Goal: Information Seeking & Learning: Find specific fact

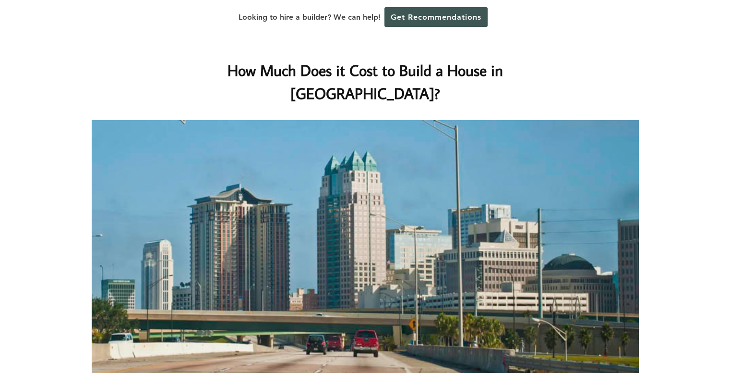
scroll to position [2903, 0]
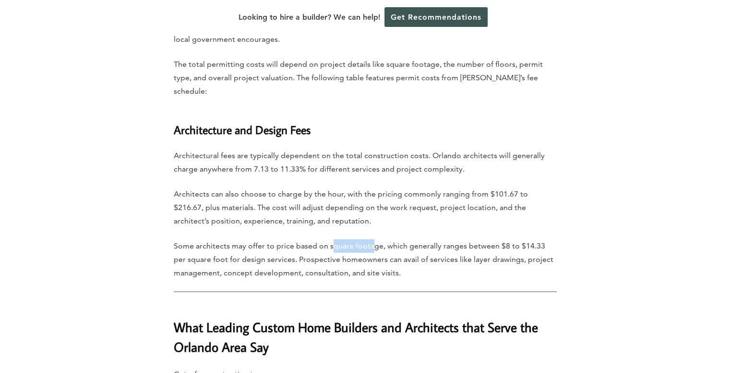
drag, startPoint x: 333, startPoint y: 182, endPoint x: 372, endPoint y: 187, distance: 38.7
click at [372, 239] on p "Some architects may offer to price based on square footage, which generally ran…" at bounding box center [365, 259] width 383 height 40
click at [368, 239] on p "Some architects may offer to price based on square footage, which generally ran…" at bounding box center [365, 259] width 383 height 40
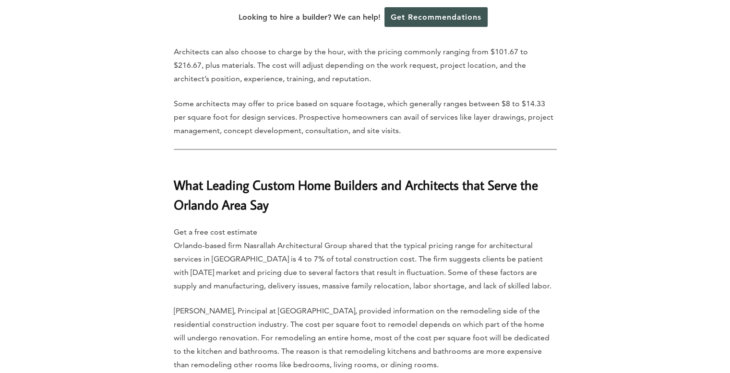
scroll to position [3125, 0]
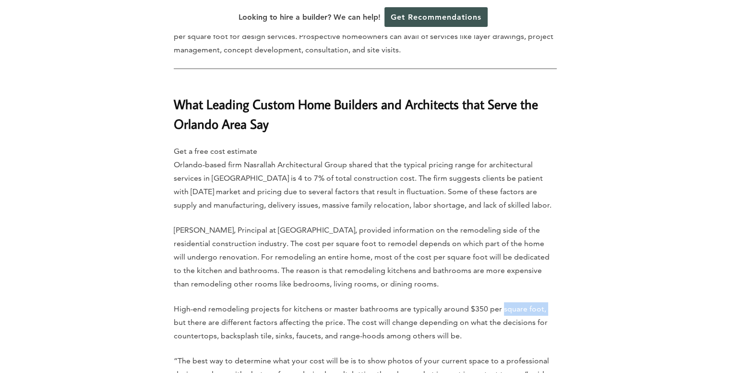
drag, startPoint x: 499, startPoint y: 243, endPoint x: 542, endPoint y: 248, distance: 43.1
click at [542, 302] on p "High-end remodeling projects for kitchens or master bathrooms are typically aro…" at bounding box center [365, 322] width 383 height 40
click at [502, 302] on p "High-end remodeling projects for kitchens or master bathrooms are typically aro…" at bounding box center [365, 322] width 383 height 40
drag, startPoint x: 410, startPoint y: 98, endPoint x: 501, endPoint y: 95, distance: 91.8
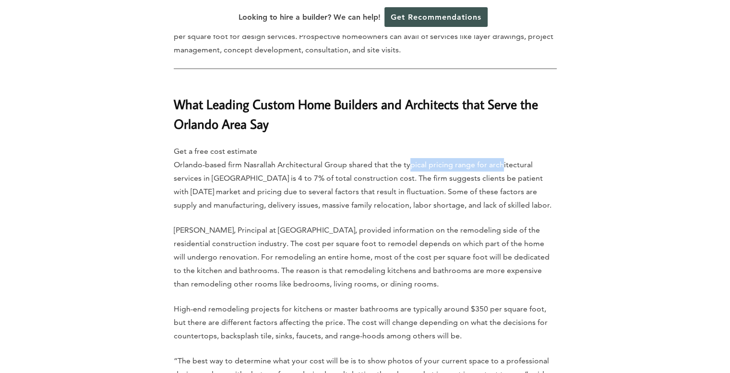
click at [501, 145] on p "Get a free cost estimate Orlando-based firm Nasrallah Architectural Group share…" at bounding box center [365, 178] width 383 height 67
click at [505, 145] on p "Get a free cost estimate Orlando-based firm Nasrallah Architectural Group share…" at bounding box center [365, 178] width 383 height 67
drag, startPoint x: 247, startPoint y: 112, endPoint x: 316, endPoint y: 110, distance: 68.7
click at [316, 145] on p "Get a free cost estimate Orlando-based firm Nasrallah Architectural Group share…" at bounding box center [365, 178] width 383 height 67
click at [323, 145] on p "Get a free cost estimate Orlando-based firm Nasrallah Architectural Group share…" at bounding box center [365, 178] width 383 height 67
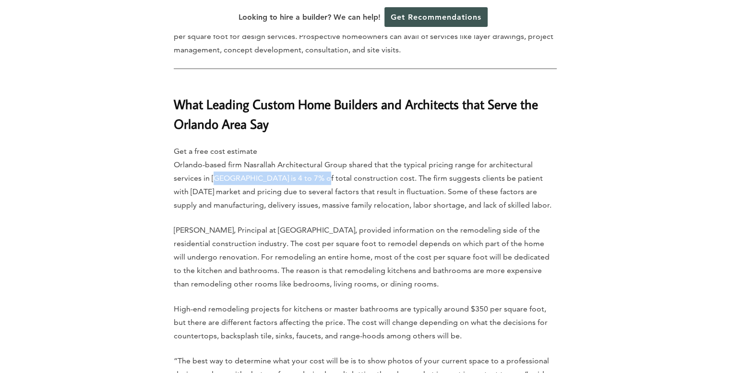
drag, startPoint x: 218, startPoint y: 113, endPoint x: 311, endPoint y: 120, distance: 92.9
click at [311, 145] on p "Get a free cost estimate Orlando-based firm Nasrallah Architectural Group share…" at bounding box center [365, 178] width 383 height 67
click at [297, 145] on p "Get a free cost estimate Orlando-based firm Nasrallah Architectural Group share…" at bounding box center [365, 178] width 383 height 67
drag, startPoint x: 272, startPoint y: 114, endPoint x: 386, endPoint y: 108, distance: 114.0
click at [386, 145] on p "Get a free cost estimate Orlando-based firm Nasrallah Architectural Group share…" at bounding box center [365, 178] width 383 height 67
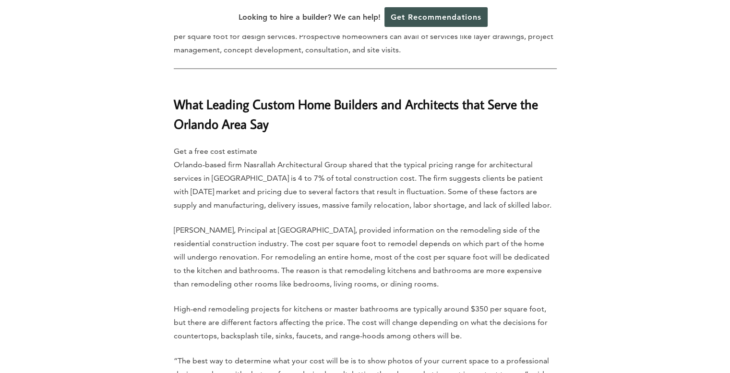
click at [388, 145] on p "Get a free cost estimate Orlando-based firm Nasrallah Architectural Group share…" at bounding box center [365, 178] width 383 height 67
drag, startPoint x: 227, startPoint y: 129, endPoint x: 351, endPoint y: 128, distance: 124.4
click at [351, 145] on p "Get a free cost estimate Orlando-based firm Nasrallah Architectural Group share…" at bounding box center [365, 178] width 383 height 67
click at [397, 145] on p "Get a free cost estimate Orlando-based firm Nasrallah Architectural Group share…" at bounding box center [365, 178] width 383 height 67
drag, startPoint x: 232, startPoint y: 142, endPoint x: 267, endPoint y: 141, distance: 35.1
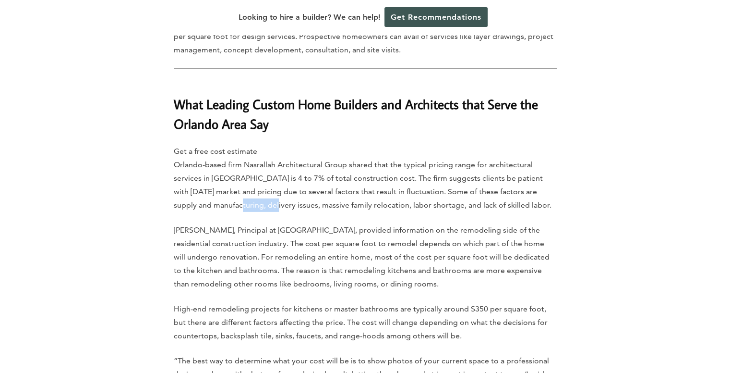
click at [267, 145] on p "Get a free cost estimate Orlando-based firm Nasrallah Architectural Group share…" at bounding box center [365, 178] width 383 height 67
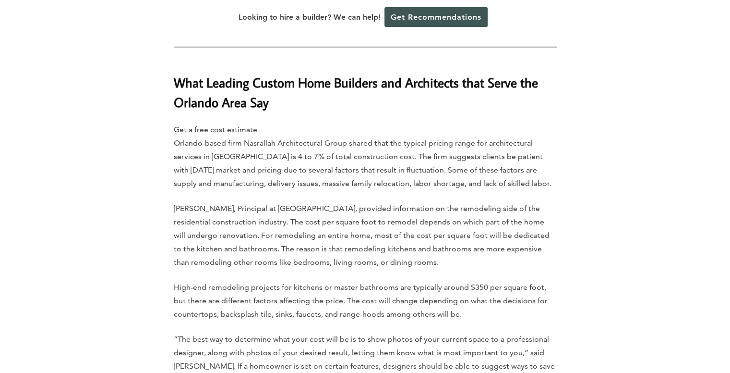
scroll to position [3153, 0]
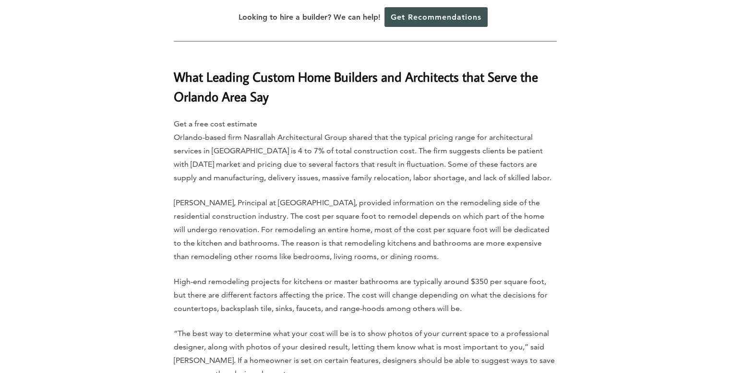
drag, startPoint x: 481, startPoint y: 79, endPoint x: 485, endPoint y: 70, distance: 10.1
click at [484, 117] on p "Get a free cost estimate Orlando-based firm Nasrallah Architectural Group share…" at bounding box center [365, 150] width 383 height 67
click at [490, 117] on p "Get a free cost estimate Orlando-based firm Nasrallah Architectural Group share…" at bounding box center [365, 150] width 383 height 67
drag, startPoint x: 488, startPoint y: 73, endPoint x: 514, endPoint y: 78, distance: 26.3
click at [514, 117] on p "Get a free cost estimate Orlando-based firm Nasrallah Architectural Group share…" at bounding box center [365, 150] width 383 height 67
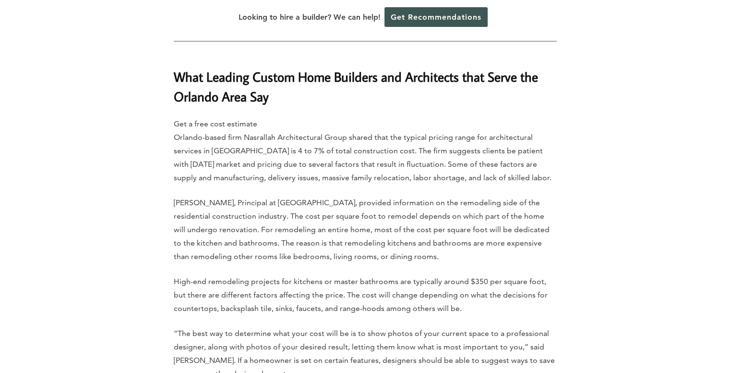
click at [489, 117] on p "Get a free cost estimate Orlando-based firm Nasrallah Architectural Group share…" at bounding box center [365, 150] width 383 height 67
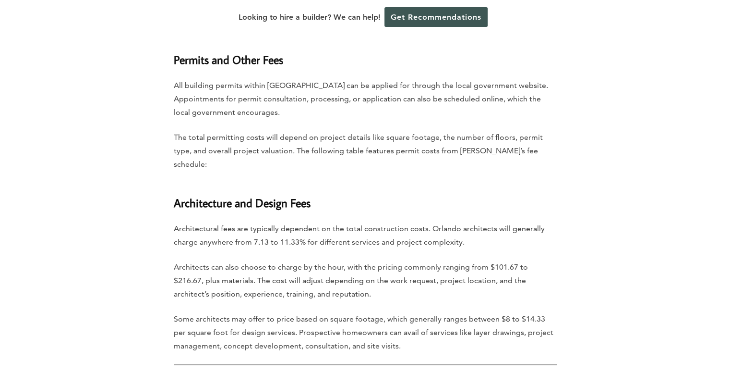
scroll to position [2853, 0]
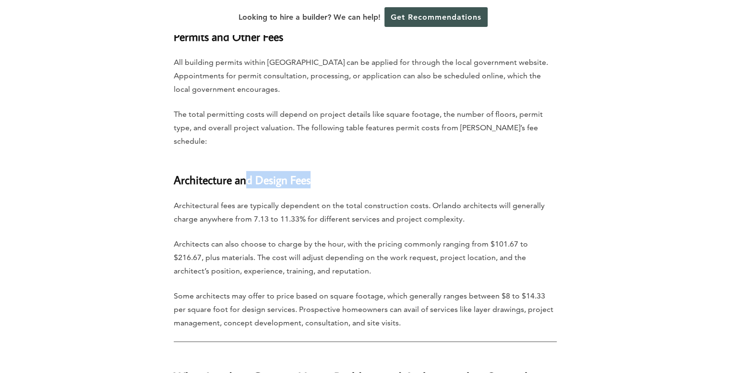
drag, startPoint x: 254, startPoint y: 116, endPoint x: 421, endPoint y: 139, distance: 169.2
click at [325, 159] on h3 "Architecture and Design Fees" at bounding box center [365, 173] width 383 height 29
click at [421, 199] on p "Architectural fees are typically dependent on the total construction costs. Orl…" at bounding box center [365, 212] width 383 height 27
drag, startPoint x: 498, startPoint y: 230, endPoint x: 561, endPoint y: 231, distance: 63.4
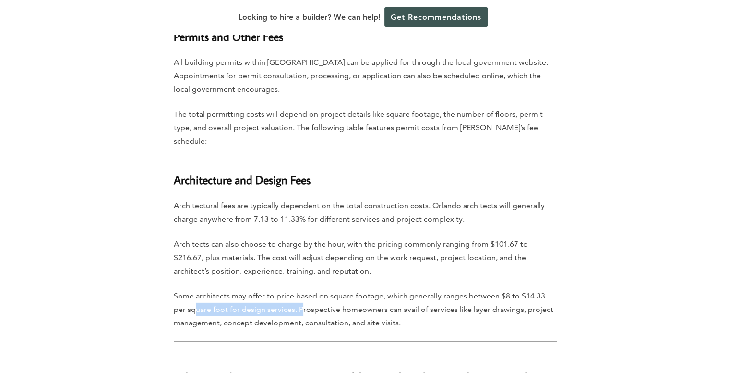
drag, startPoint x: 182, startPoint y: 244, endPoint x: 286, endPoint y: 243, distance: 103.7
click at [286, 289] on p "Some architects may offer to price based on square footage, which generally ran…" at bounding box center [365, 309] width 383 height 40
click at [267, 289] on p "Some architects may offer to price based on square footage, which generally ran…" at bounding box center [365, 309] width 383 height 40
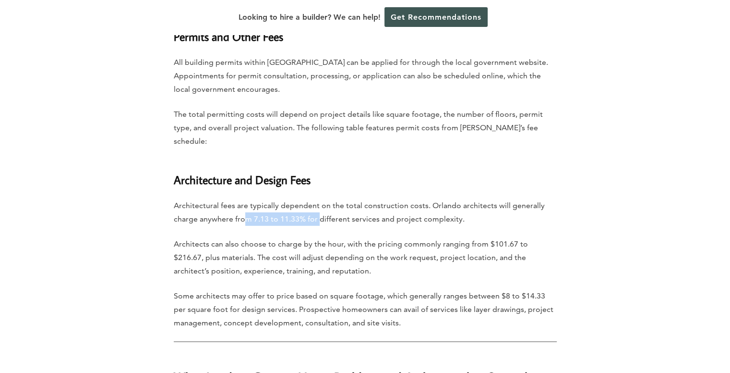
drag, startPoint x: 247, startPoint y: 153, endPoint x: 319, endPoint y: 157, distance: 72.6
click at [319, 199] on p "Architectural fees are typically dependent on the total construction costs. Orl…" at bounding box center [365, 212] width 383 height 27
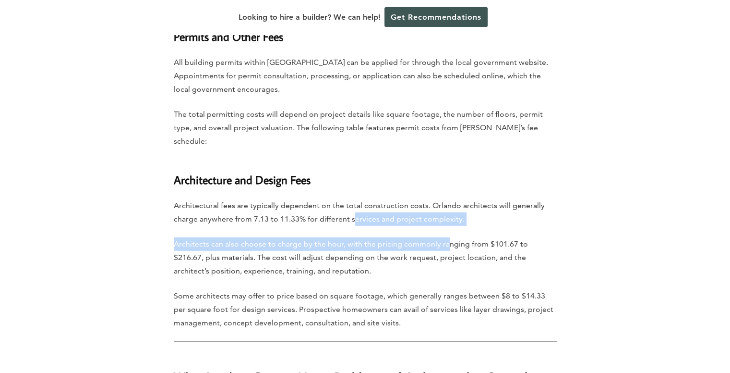
drag, startPoint x: 353, startPoint y: 156, endPoint x: 455, endPoint y: 164, distance: 101.6
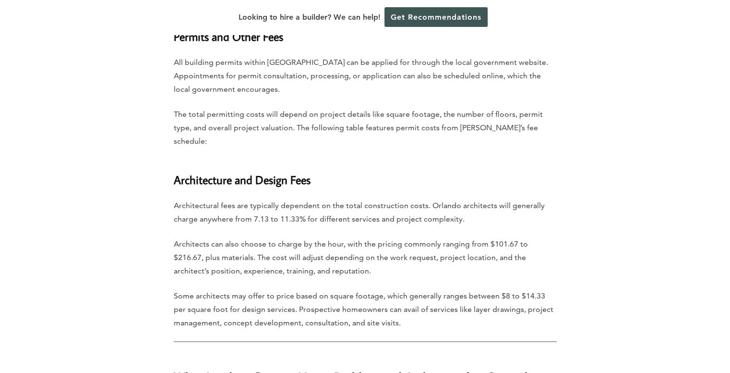
click at [466, 199] on p "Architectural fees are typically dependent on the total construction costs. Orl…" at bounding box center [365, 212] width 383 height 27
drag, startPoint x: 251, startPoint y: 156, endPoint x: 342, endPoint y: 154, distance: 91.3
click at [342, 199] on p "Architectural fees are typically dependent on the total construction costs. Orl…" at bounding box center [365, 212] width 383 height 27
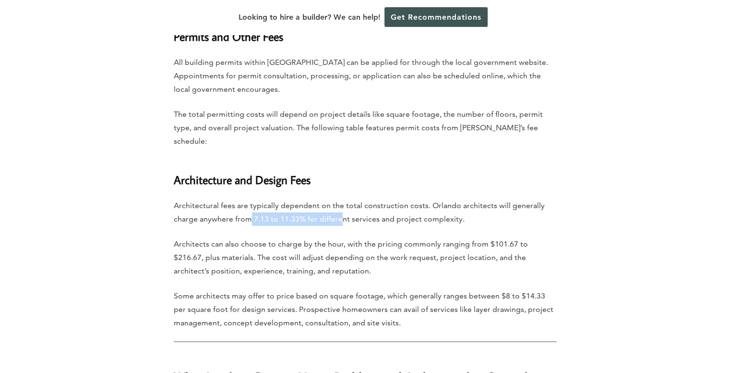
click at [305, 199] on p "Architectural fees are typically dependent on the total construction costs. Orl…" at bounding box center [365, 212] width 383 height 27
drag, startPoint x: 285, startPoint y: 182, endPoint x: 381, endPoint y: 180, distance: 96.1
click at [381, 237] on p "Architects can also choose to charge by the hour, with the pricing commonly ran…" at bounding box center [365, 257] width 383 height 40
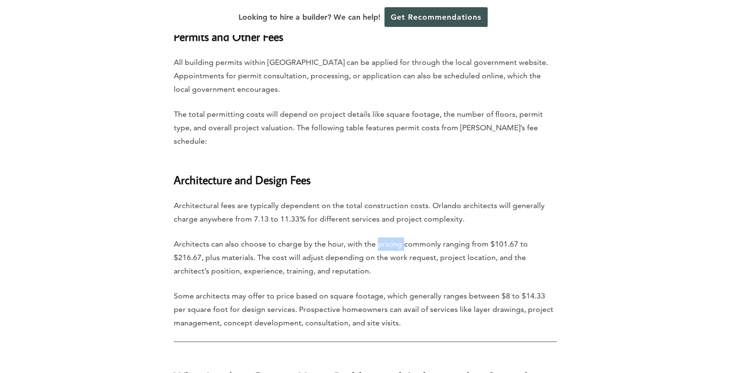
click at [381, 237] on p "Architects can also choose to charge by the hour, with the pricing commonly ran…" at bounding box center [365, 257] width 383 height 40
click at [454, 237] on p "Architects can also choose to charge by the hour, with the pricing commonly ran…" at bounding box center [365, 257] width 383 height 40
click at [359, 237] on p "Architects can also choose to charge by the hour, with the pricing commonly ran…" at bounding box center [365, 257] width 383 height 40
click at [429, 237] on p "Architects can also choose to charge by the hour, with the pricing commonly ran…" at bounding box center [365, 257] width 383 height 40
click at [431, 237] on p "Architects can also choose to charge by the hour, with the pricing commonly ran…" at bounding box center [365, 257] width 383 height 40
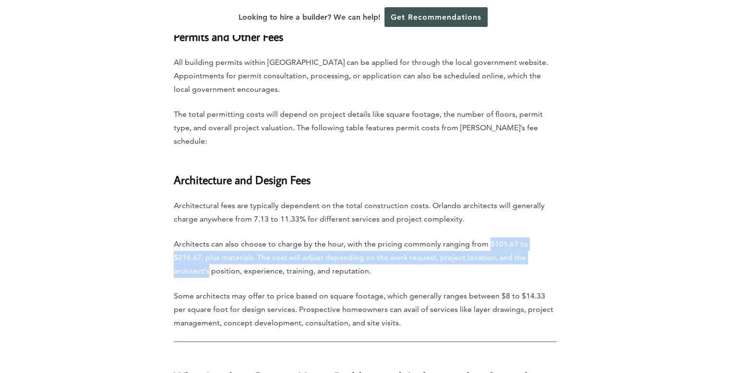
drag, startPoint x: 486, startPoint y: 179, endPoint x: 565, endPoint y: 190, distance: 80.0
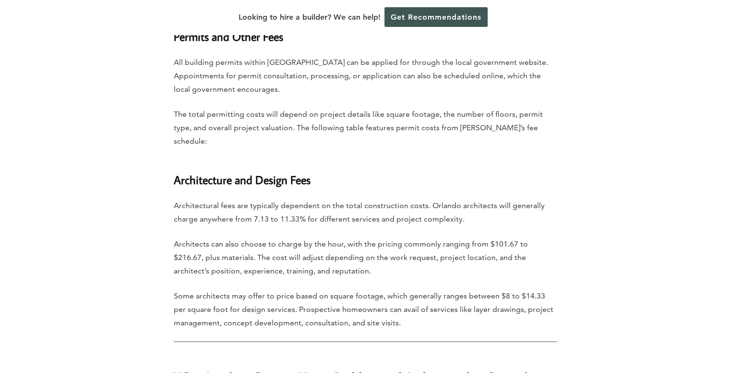
click at [547, 237] on p "Architects can also choose to charge by the hour, with the pricing commonly ran…" at bounding box center [365, 257] width 383 height 40
drag, startPoint x: 530, startPoint y: 182, endPoint x: 547, endPoint y: 185, distance: 17.7
click at [547, 237] on p "Architects can also choose to charge by the hour, with the pricing commonly ran…" at bounding box center [365, 257] width 383 height 40
click at [316, 237] on p "Architects can also choose to charge by the hour, with the pricing commonly ran…" at bounding box center [365, 257] width 383 height 40
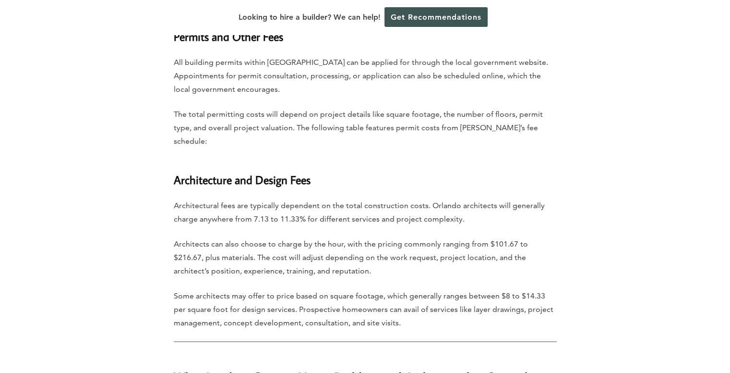
click at [223, 237] on p "Architects can also choose to charge by the hour, with the pricing commonly ran…" at bounding box center [365, 257] width 383 height 40
click at [256, 237] on p "Architects can also choose to charge by the hour, with the pricing commonly ran…" at bounding box center [365, 257] width 383 height 40
drag, startPoint x: 294, startPoint y: 207, endPoint x: 355, endPoint y: 212, distance: 61.7
click at [355, 237] on p "Architects can also choose to charge by the hour, with the pricing commonly ran…" at bounding box center [365, 257] width 383 height 40
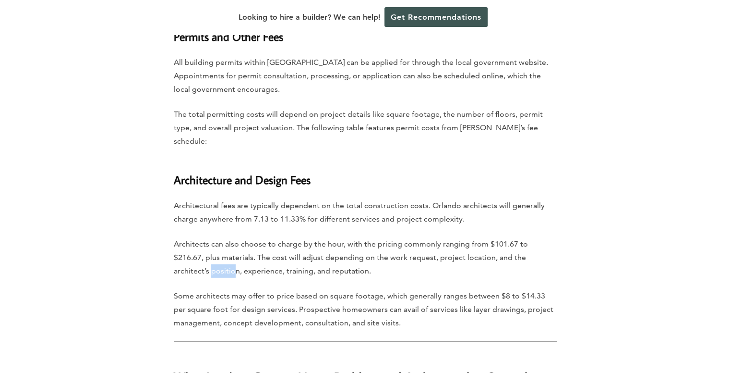
drag, startPoint x: 171, startPoint y: 206, endPoint x: 198, endPoint y: 206, distance: 26.4
click at [198, 237] on p "Architects can also choose to charge by the hour, with the pricing commonly ran…" at bounding box center [365, 257] width 383 height 40
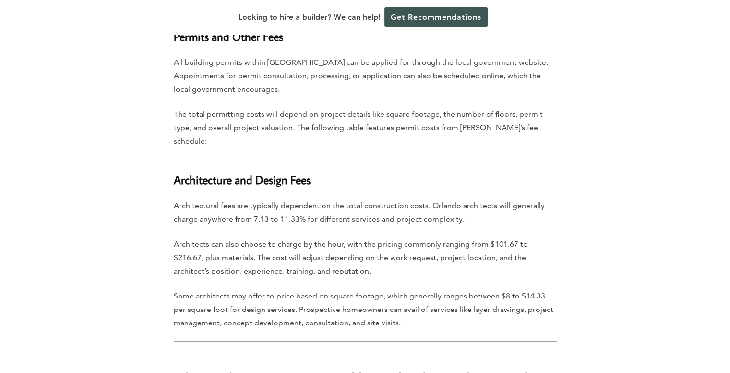
click at [226, 237] on p "Architects can also choose to charge by the hour, with the pricing commonly ran…" at bounding box center [365, 257] width 383 height 40
drag, startPoint x: 218, startPoint y: 209, endPoint x: 240, endPoint y: 208, distance: 22.1
click at [240, 237] on p "Architects can also choose to charge by the hour, with the pricing commonly ran…" at bounding box center [365, 257] width 383 height 40
click at [250, 237] on p "Architects can also choose to charge by the hour, with the pricing commonly ran…" at bounding box center [365, 257] width 383 height 40
click at [287, 237] on p "Architects can also choose to charge by the hour, with the pricing commonly ran…" at bounding box center [365, 257] width 383 height 40
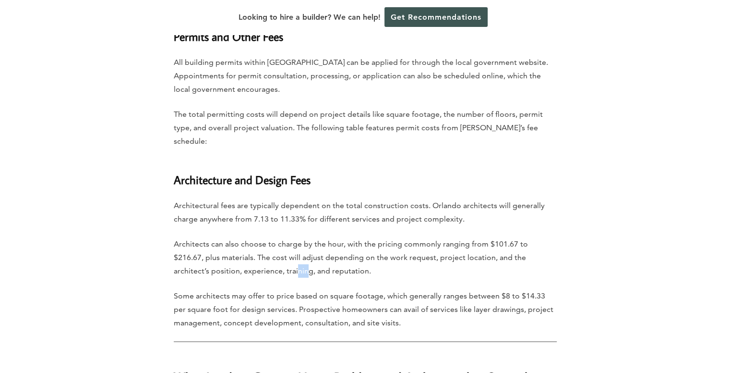
drag, startPoint x: 258, startPoint y: 209, endPoint x: 271, endPoint y: 209, distance: 13.0
click at [271, 237] on p "Architects can also choose to charge by the hour, with the pricing commonly ran…" at bounding box center [365, 257] width 383 height 40
drag, startPoint x: 292, startPoint y: 208, endPoint x: 362, endPoint y: 221, distance: 70.7
click at [332, 237] on p "Architects can also choose to charge by the hour, with the pricing commonly ran…" at bounding box center [365, 257] width 383 height 40
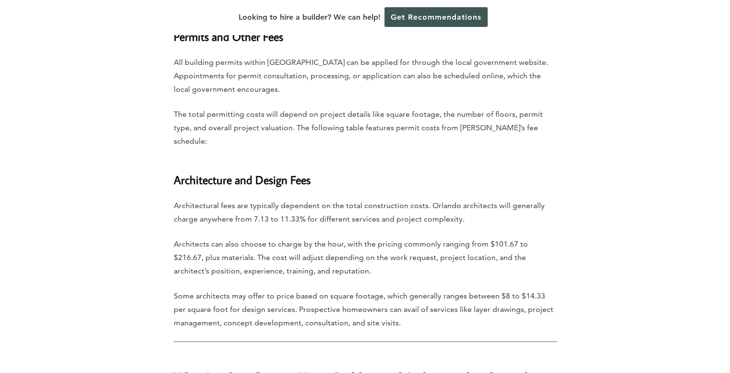
drag, startPoint x: 498, startPoint y: 193, endPoint x: 532, endPoint y: 202, distance: 35.9
click at [532, 237] on p "Architects can also choose to charge by the hour, with the pricing commonly ran…" at bounding box center [365, 257] width 383 height 40
drag, startPoint x: 486, startPoint y: 178, endPoint x: 564, endPoint y: 175, distance: 78.4
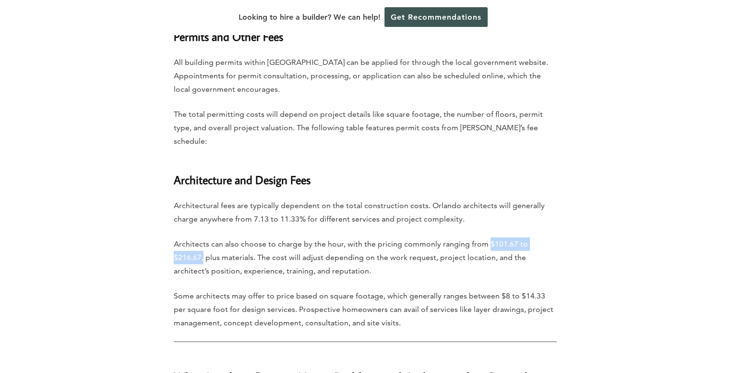
drag, startPoint x: 324, startPoint y: 232, endPoint x: 386, endPoint y: 231, distance: 62.4
click at [386, 289] on p "Some architects may offer to price based on square footage, which generally ran…" at bounding box center [365, 309] width 383 height 40
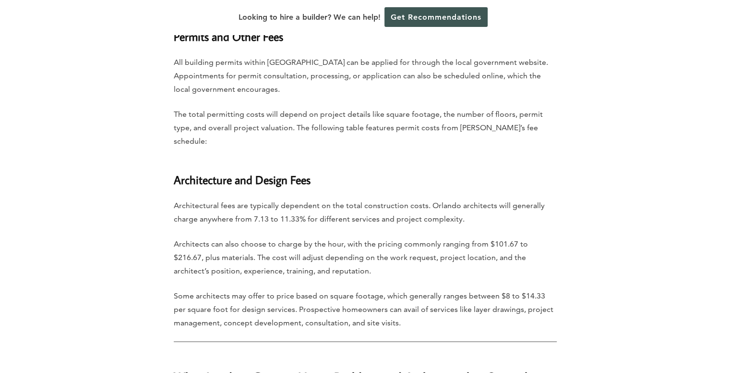
click at [406, 289] on p "Some architects may offer to price based on square footage, which generally ran…" at bounding box center [365, 309] width 383 height 40
drag, startPoint x: 491, startPoint y: 233, endPoint x: 539, endPoint y: 237, distance: 48.2
click at [539, 289] on p "Some architects may offer to price based on square footage, which generally ran…" at bounding box center [365, 309] width 383 height 40
drag, startPoint x: 175, startPoint y: 116, endPoint x: 373, endPoint y: 108, distance: 198.0
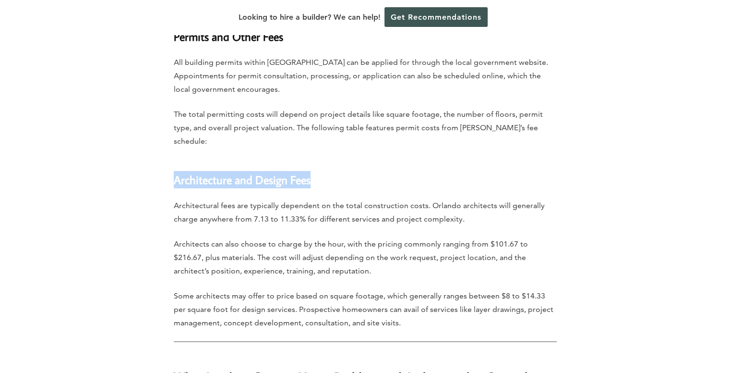
click at [373, 159] on h3 "Architecture and Design Fees" at bounding box center [365, 173] width 383 height 29
click at [369, 159] on h3 "Architecture and Design Fees" at bounding box center [365, 173] width 383 height 29
drag, startPoint x: 174, startPoint y: 114, endPoint x: 317, endPoint y: 126, distance: 143.2
click at [320, 159] on h3 "Architecture and Design Fees" at bounding box center [365, 173] width 383 height 29
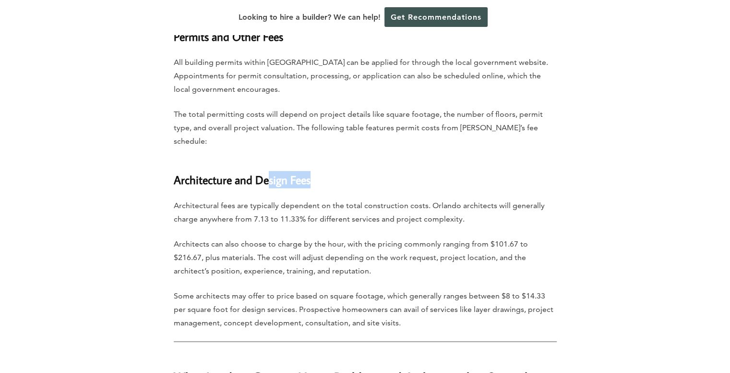
drag, startPoint x: 267, startPoint y: 115, endPoint x: 341, endPoint y: 118, distance: 74.0
click at [327, 159] on h3 "Architecture and Design Fees" at bounding box center [365, 173] width 383 height 29
click at [344, 159] on h3 "Architecture and Design Fees" at bounding box center [365, 173] width 383 height 29
drag, startPoint x: 292, startPoint y: 117, endPoint x: 324, endPoint y: 123, distance: 32.8
click at [324, 159] on h3 "Architecture and Design Fees" at bounding box center [365, 173] width 383 height 29
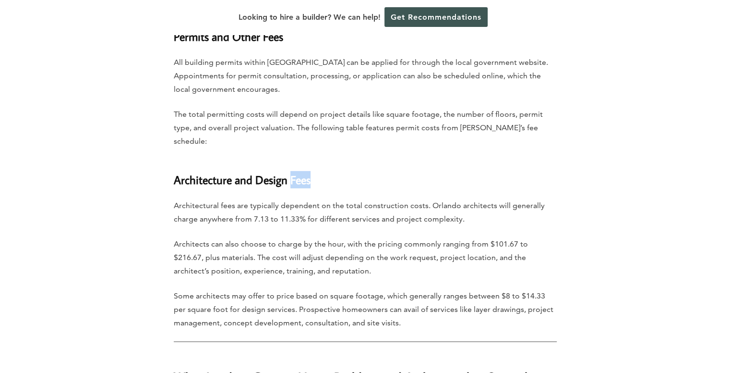
click at [326, 159] on h3 "Architecture and Design Fees" at bounding box center [365, 173] width 383 height 29
drag, startPoint x: 165, startPoint y: 116, endPoint x: 342, endPoint y: 114, distance: 177.2
click at [343, 159] on h3 "Architecture and Design Fees" at bounding box center [365, 173] width 383 height 29
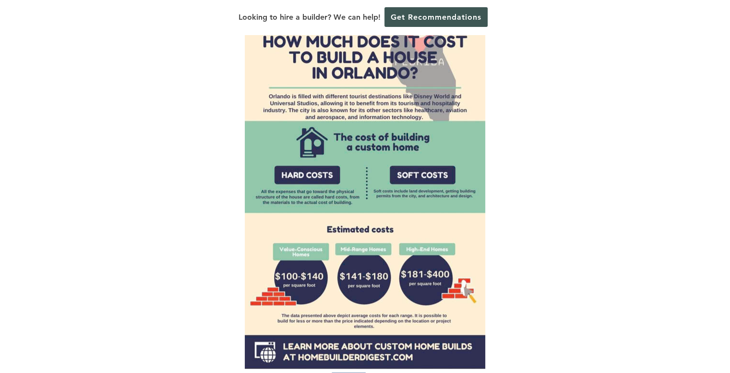
scroll to position [0, 0]
